Goal: Task Accomplishment & Management: Manage account settings

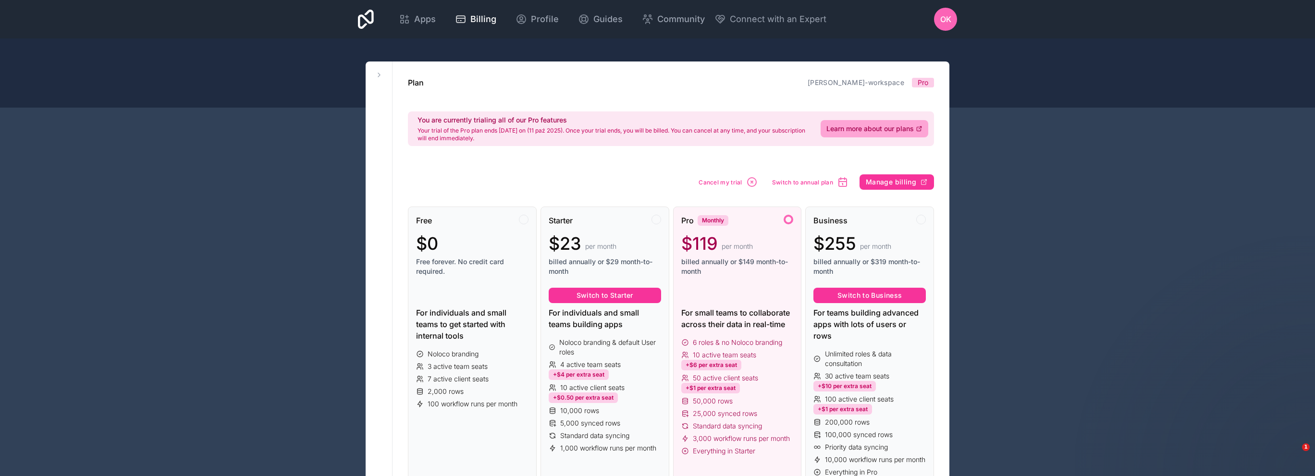
scroll to position [643, 0]
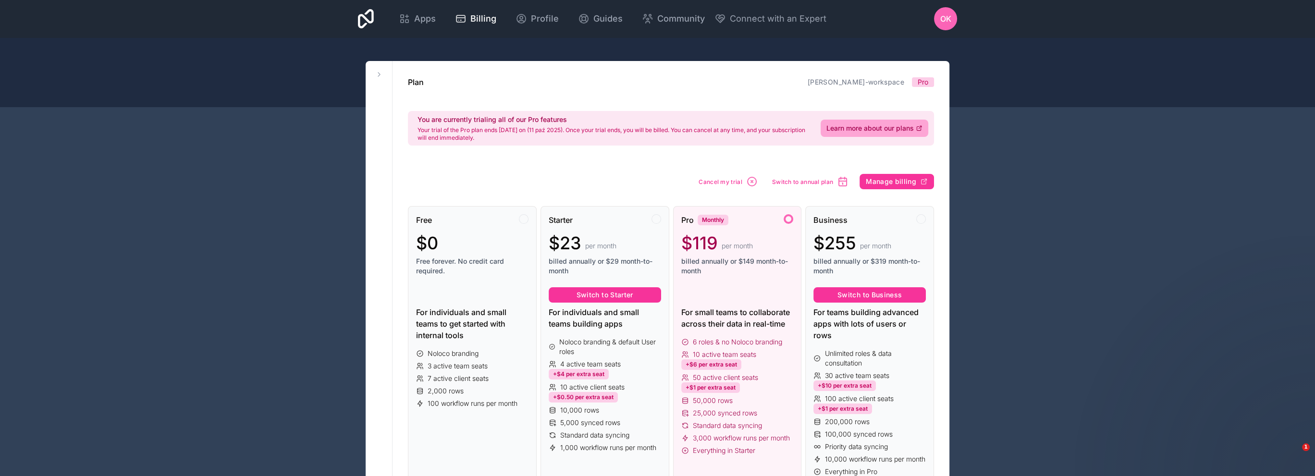
scroll to position [0, 0]
click at [417, 22] on span "Apps" at bounding box center [425, 18] width 22 height 13
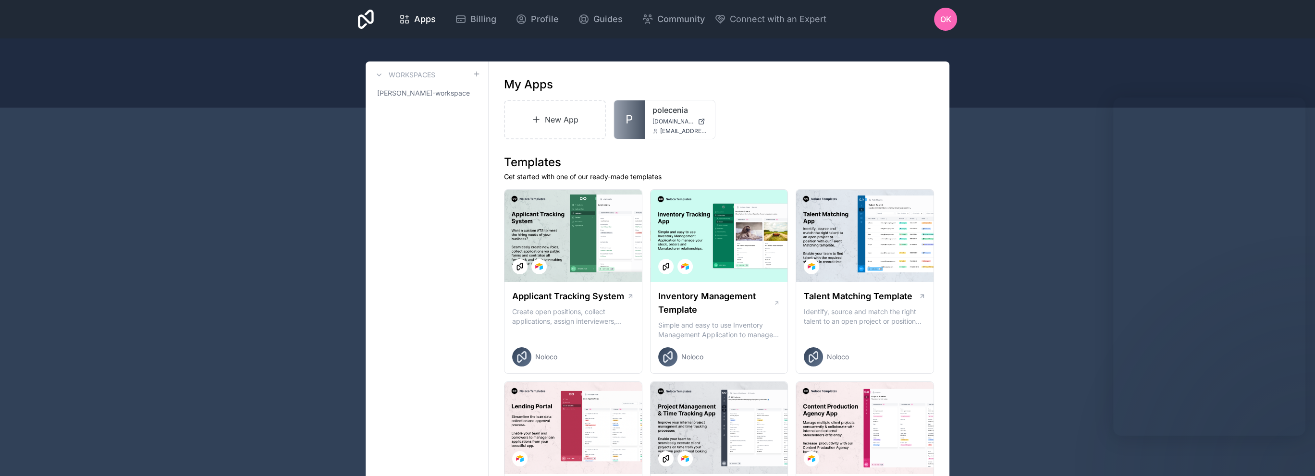
click at [534, 20] on span "Profile" at bounding box center [545, 18] width 28 height 13
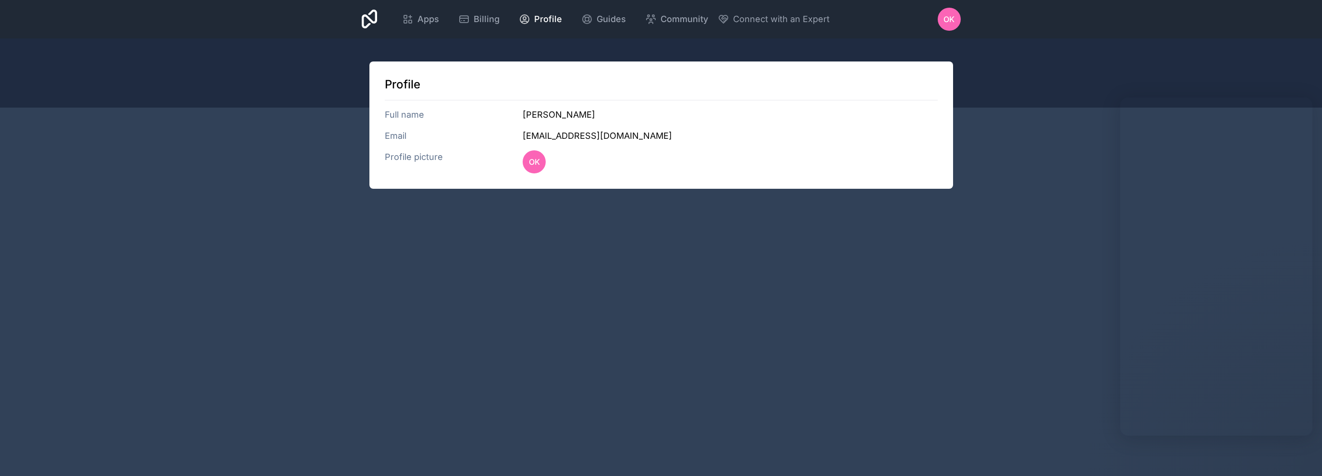
click at [409, 17] on icon at bounding box center [410, 17] width 3 height 0
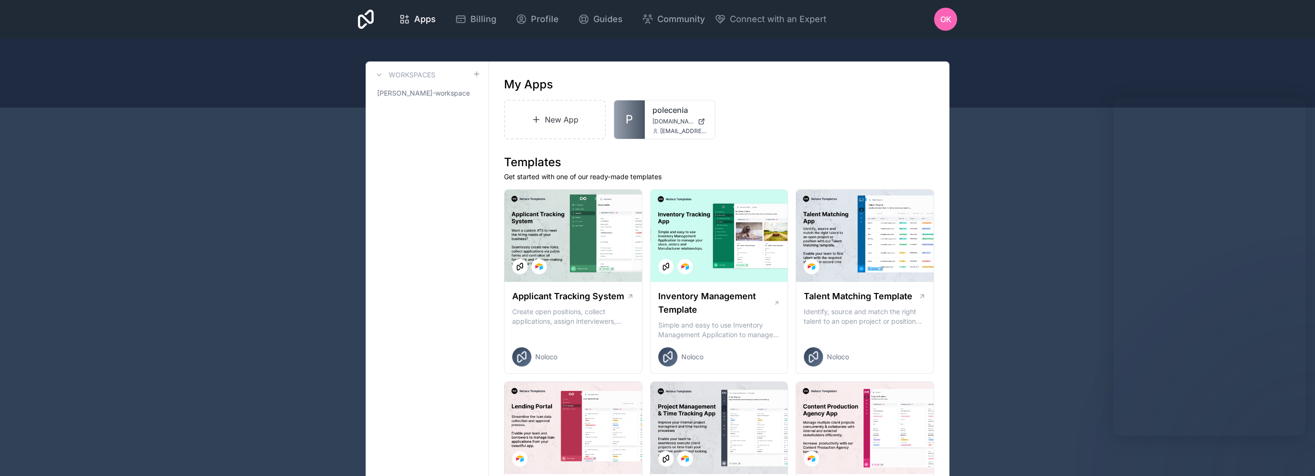
click at [428, 93] on span "[PERSON_NAME]-workspace" at bounding box center [423, 93] width 93 height 10
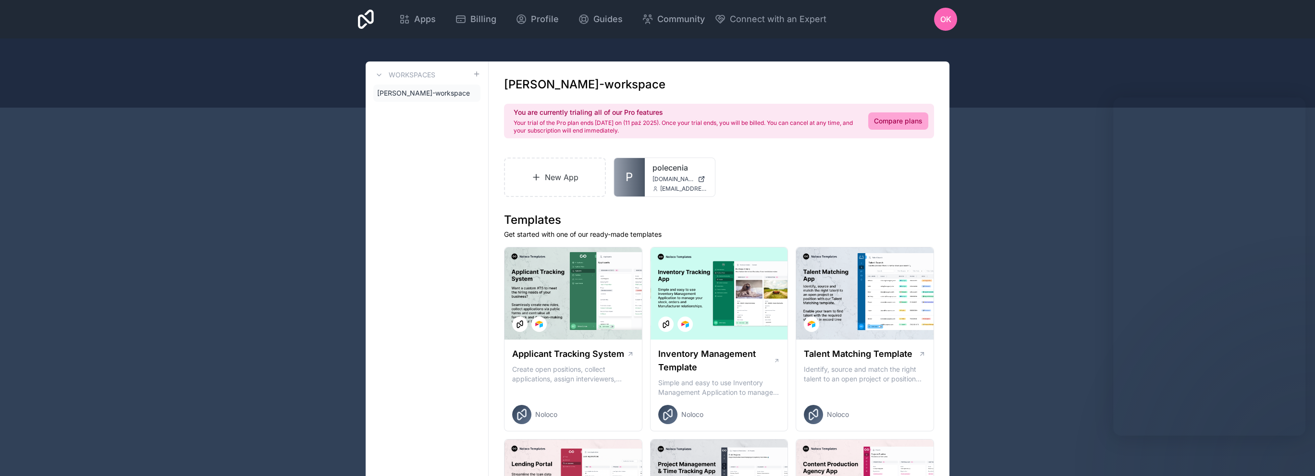
click at [0, 0] on div at bounding box center [0, 0] width 0 height 0
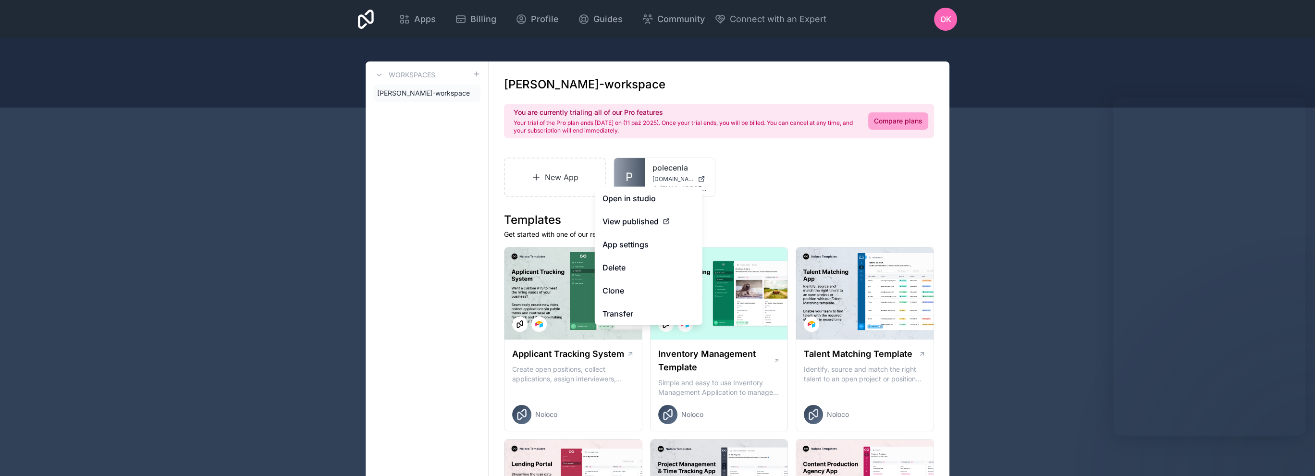
click at [630, 251] on link "App settings" at bounding box center [649, 244] width 108 height 23
